Goal: Information Seeking & Learning: Learn about a topic

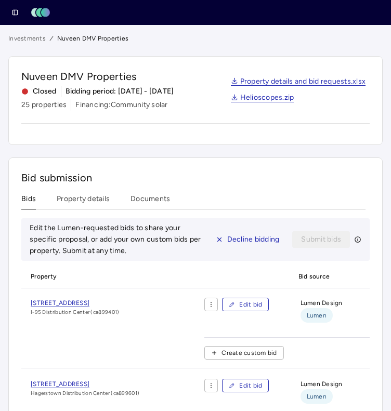
click at [25, 37] on link "Investments" at bounding box center [26, 38] width 37 height 10
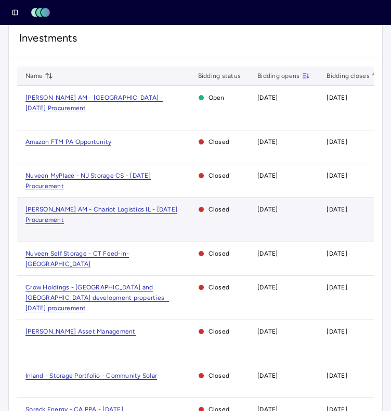
scroll to position [22, 0]
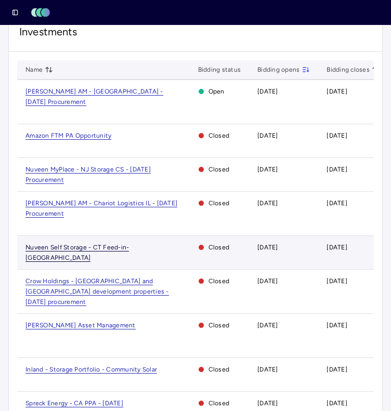
click at [84, 244] on span "Nuveen Self Storage - CT Feed-in-[GEOGRAPHIC_DATA]" at bounding box center [76, 253] width 103 height 18
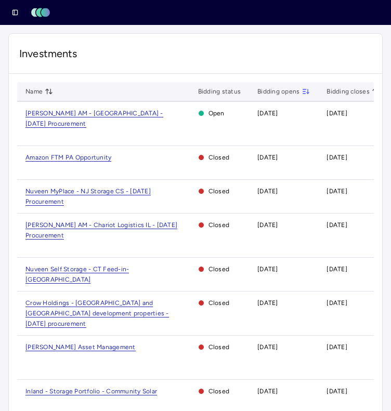
scroll to position [22, 0]
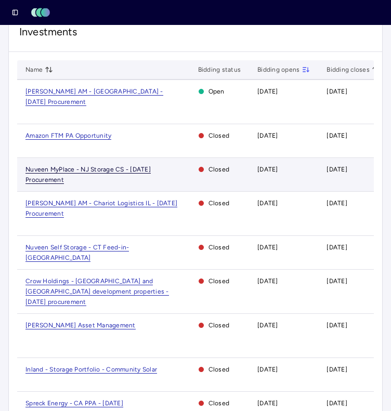
click at [85, 166] on span "Nuveen MyPlace - NJ Storage CS - [DATE] Procurement" at bounding box center [87, 175] width 125 height 18
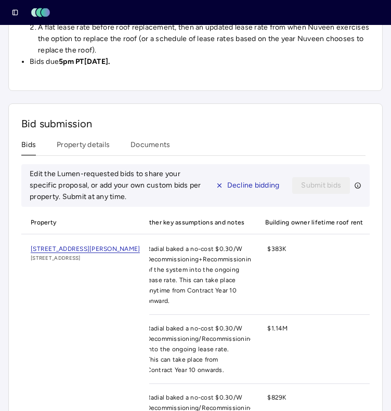
scroll to position [0, 1488]
click at [123, 247] on span "[STREET_ADDRESS][PERSON_NAME]" at bounding box center [85, 249] width 109 height 8
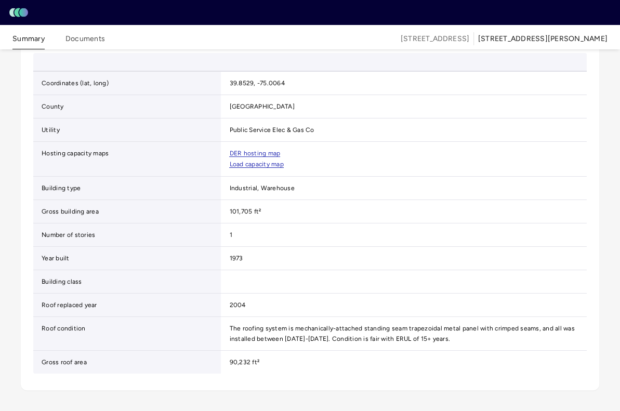
scroll to position [356, 0]
